Goal: Transaction & Acquisition: Book appointment/travel/reservation

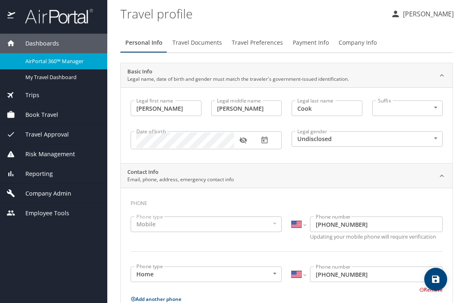
select select "US"
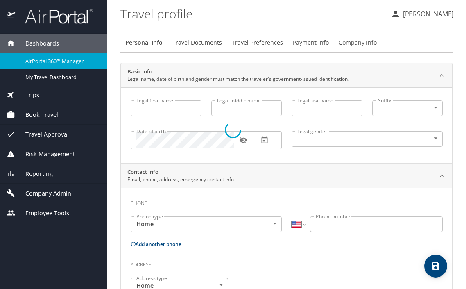
select select "US"
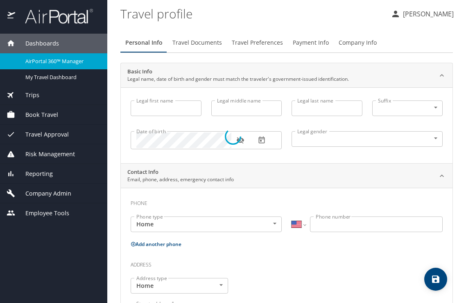
type input "Jennifer"
type input "Patricia Jessie"
type input "Cook"
type input "Undisclosed"
type input "Patricia"
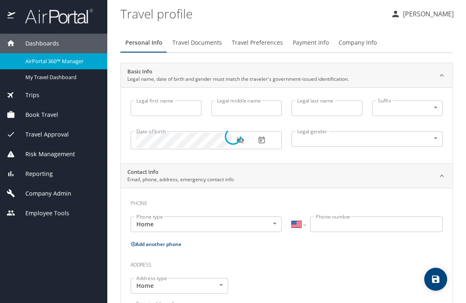
type input "Cook"
type input "(425) 890-1927"
type input "patricia.cook@outlook.com"
select select "US"
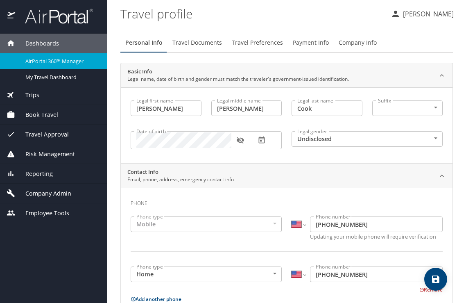
click at [50, 118] on span "Book Travel" at bounding box center [36, 114] width 43 height 9
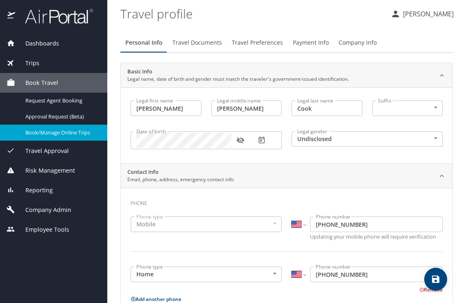
click at [57, 132] on span "Book/Manage Online Trips" at bounding box center [61, 133] width 72 height 8
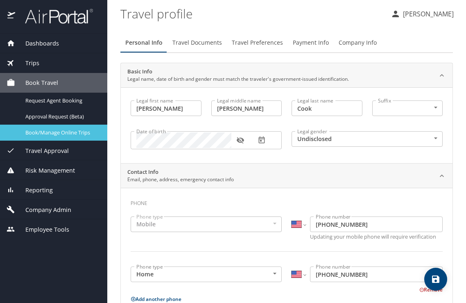
click at [93, 129] on span "Book/Manage Online Trips" at bounding box center [61, 133] width 72 height 8
